Goal: Task Accomplishment & Management: Manage account settings

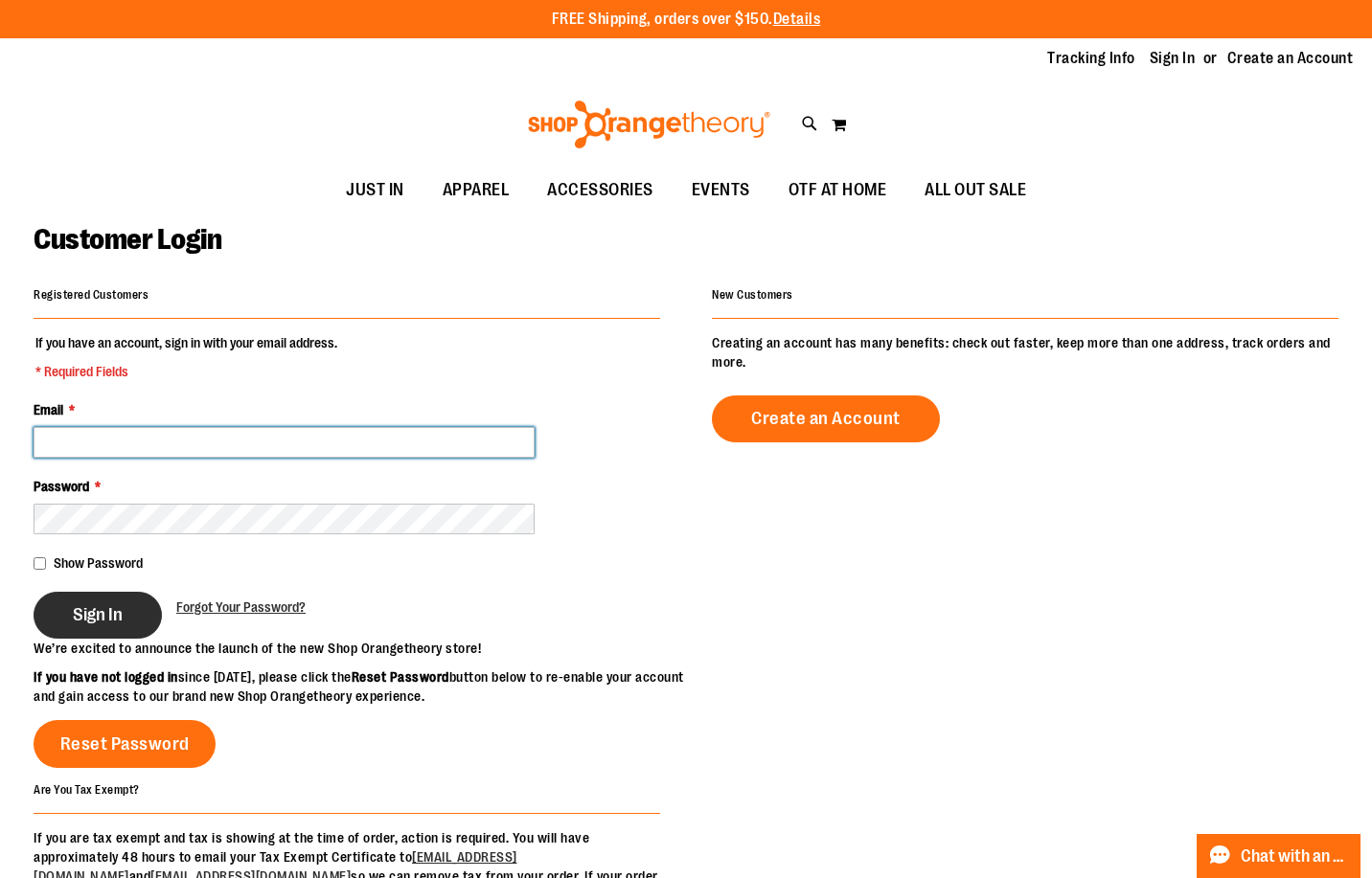
type input "**********"
click at [66, 623] on button "Sign In" at bounding box center [98, 615] width 128 height 47
